Goal: Transaction & Acquisition: Purchase product/service

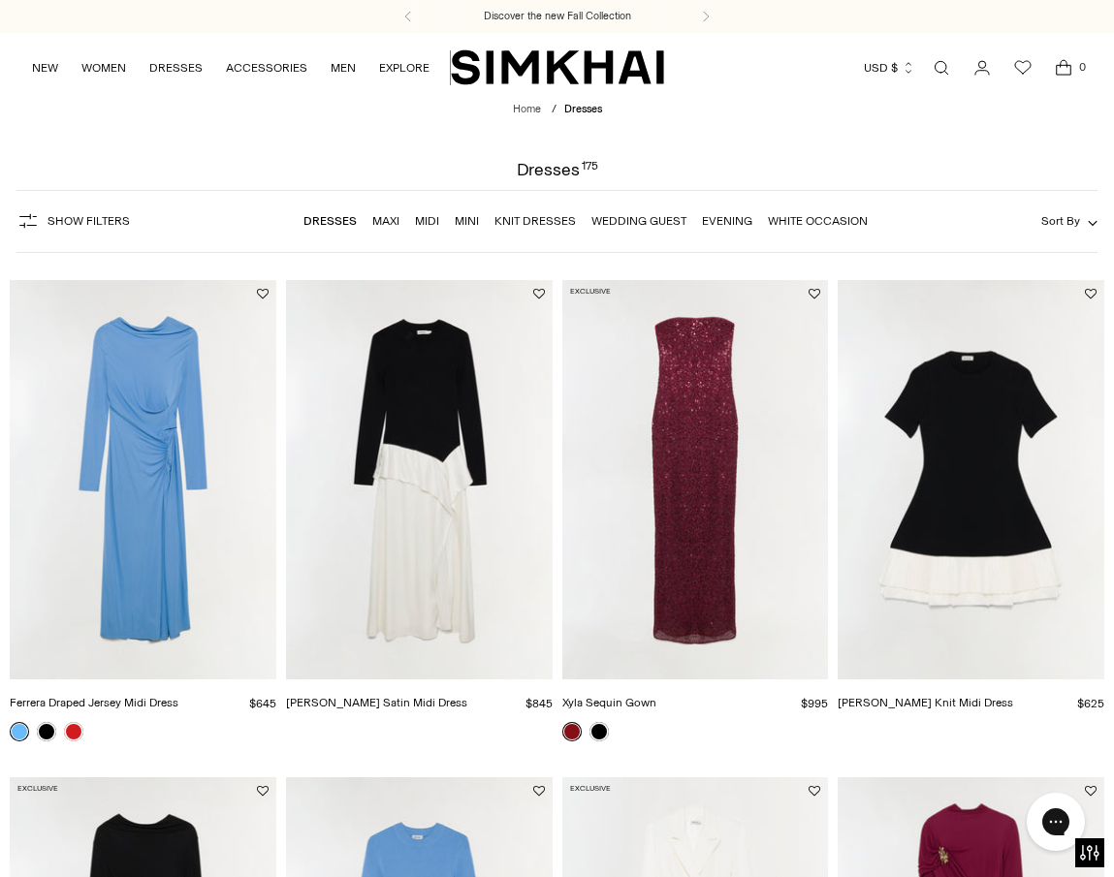
click at [621, 216] on link "Wedding Guest" at bounding box center [638, 221] width 95 height 14
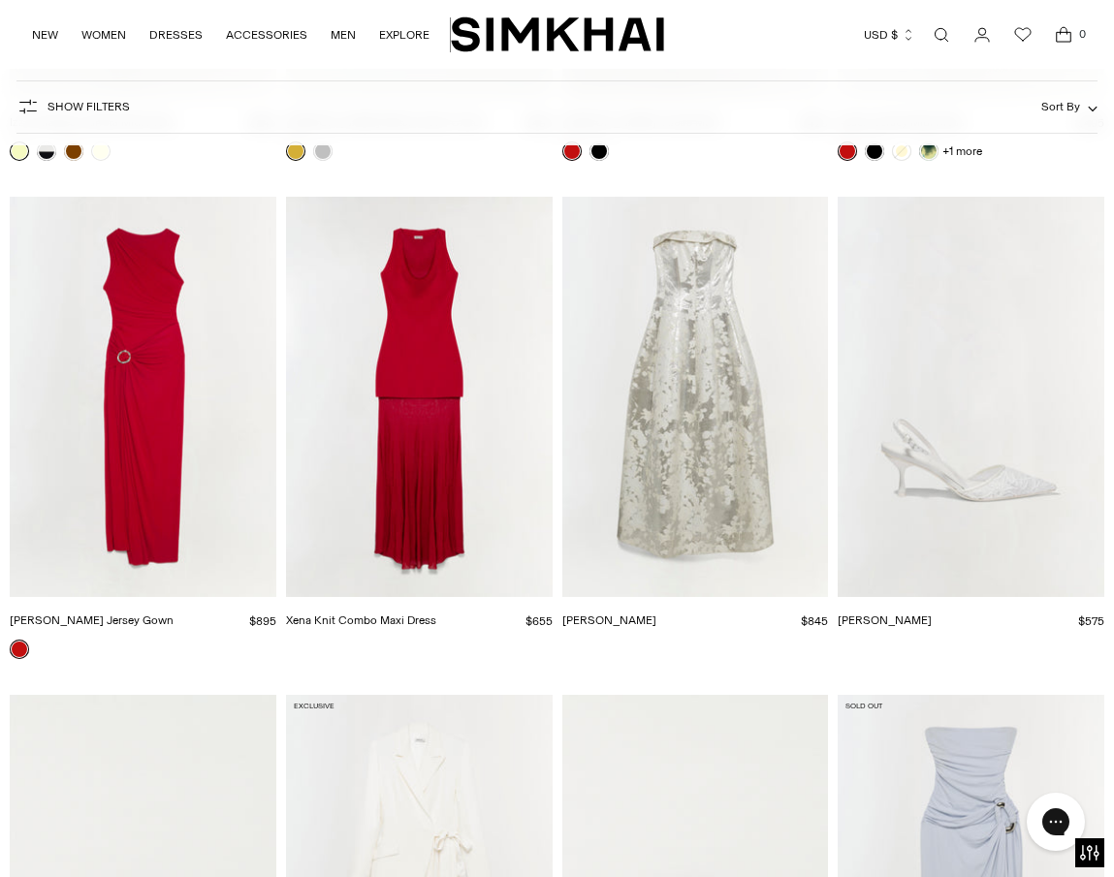
scroll to position [7561, 0]
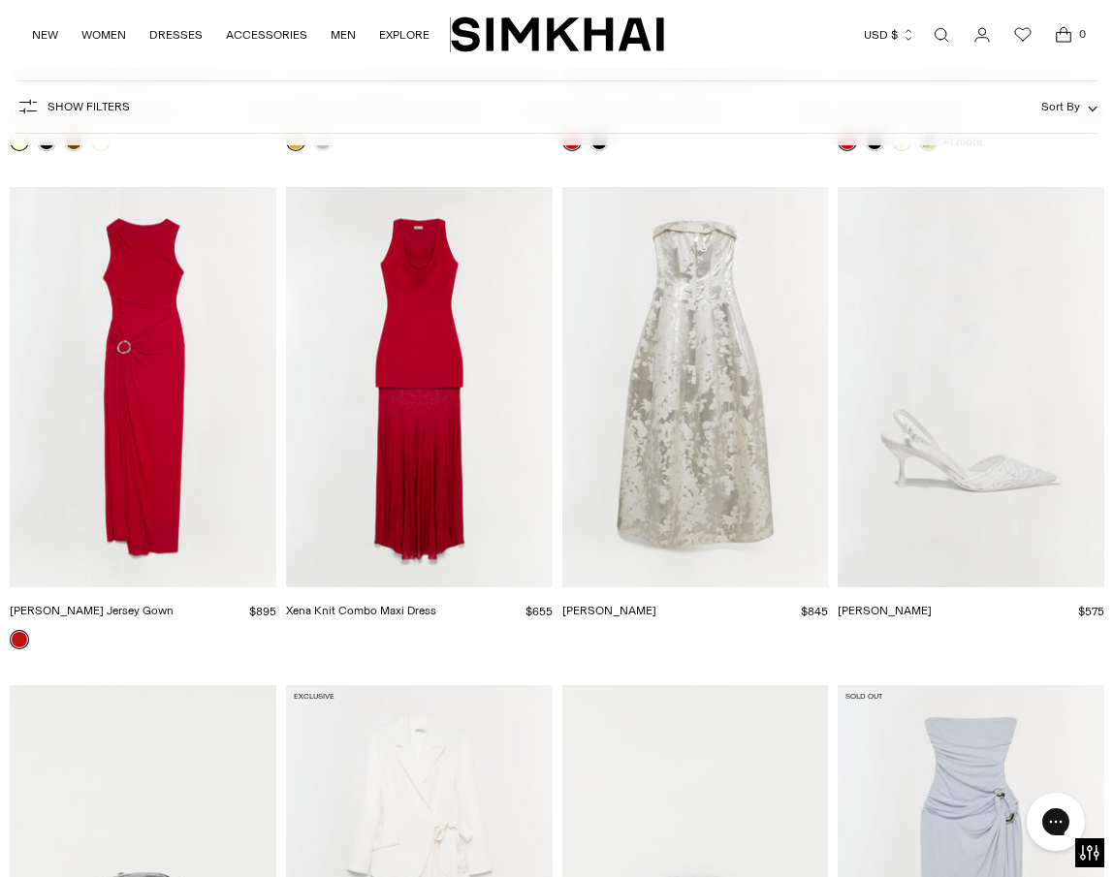
click at [0, 0] on img "Xena Knit Combo Maxi Dress" at bounding box center [0, 0] width 0 height 0
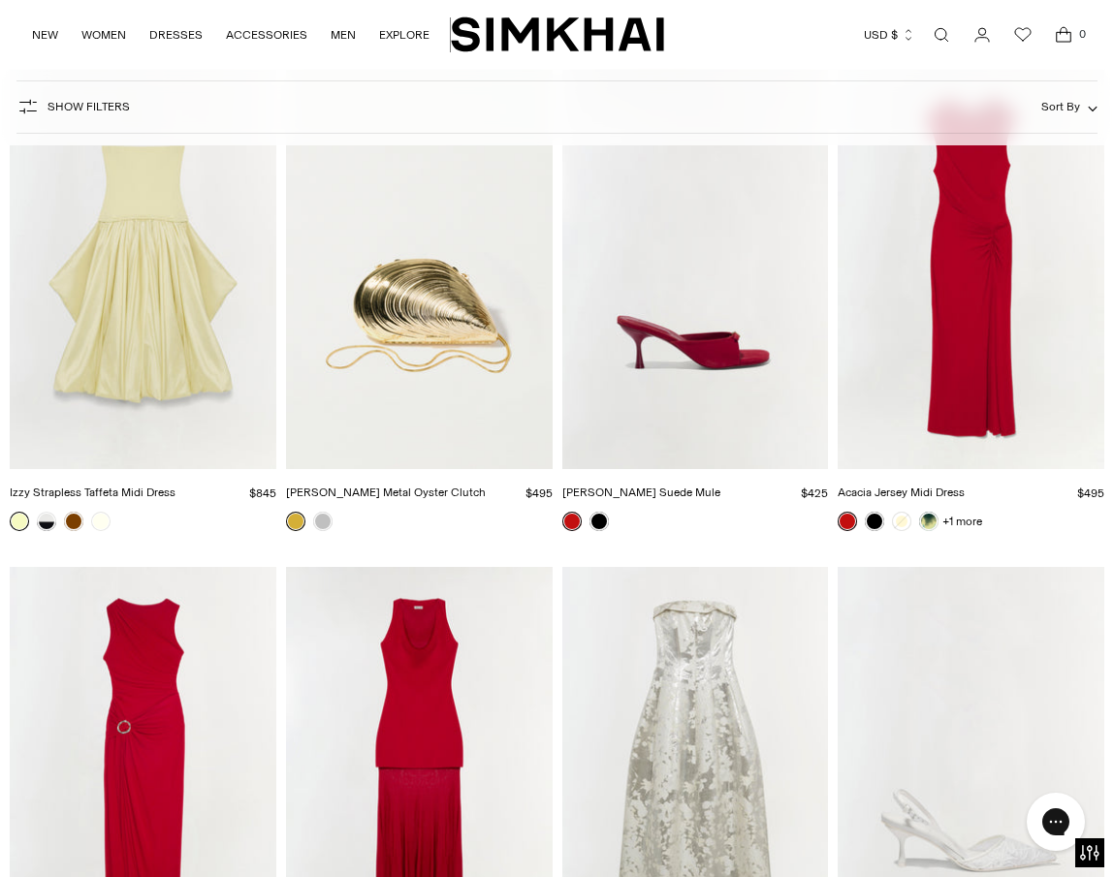
scroll to position [7367, 0]
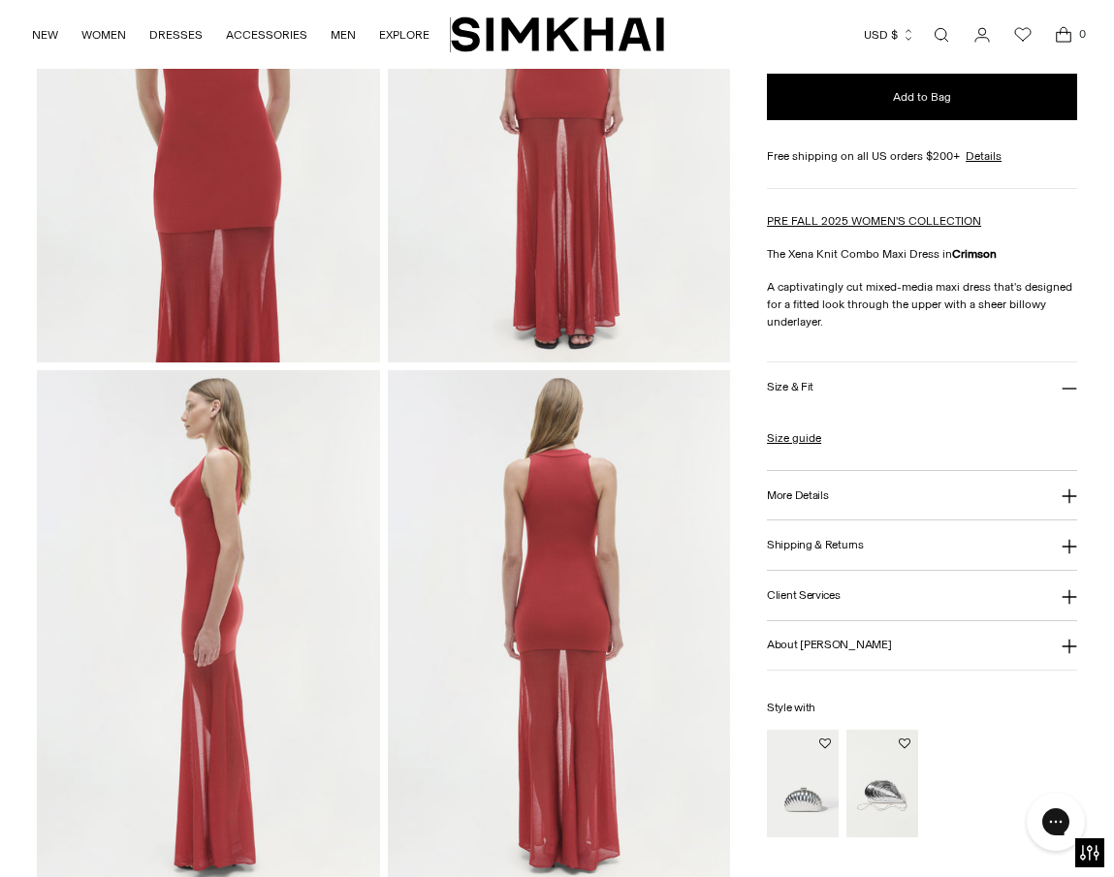
scroll to position [872, 0]
